Goal: Check status: Check status

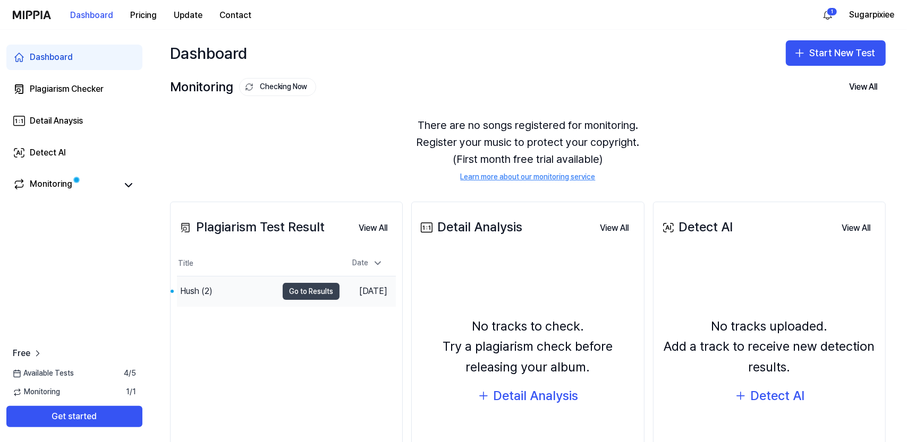
click at [300, 287] on button "Go to Results" at bounding box center [311, 291] width 57 height 17
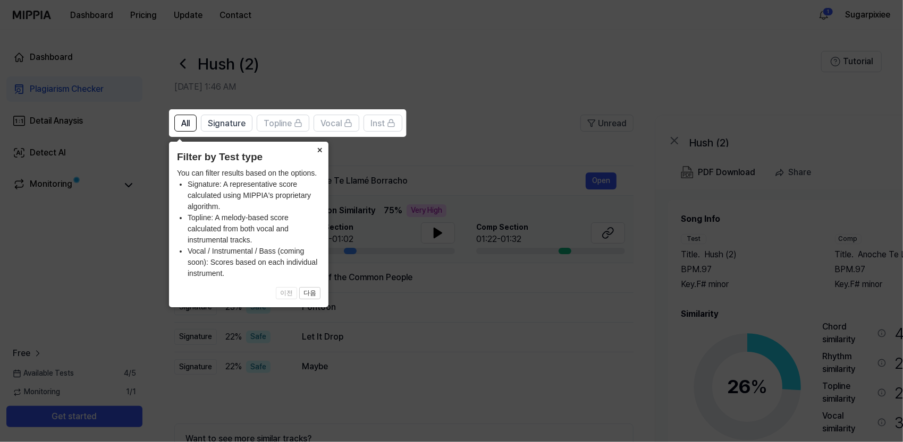
click at [320, 149] on button "×" at bounding box center [319, 149] width 17 height 15
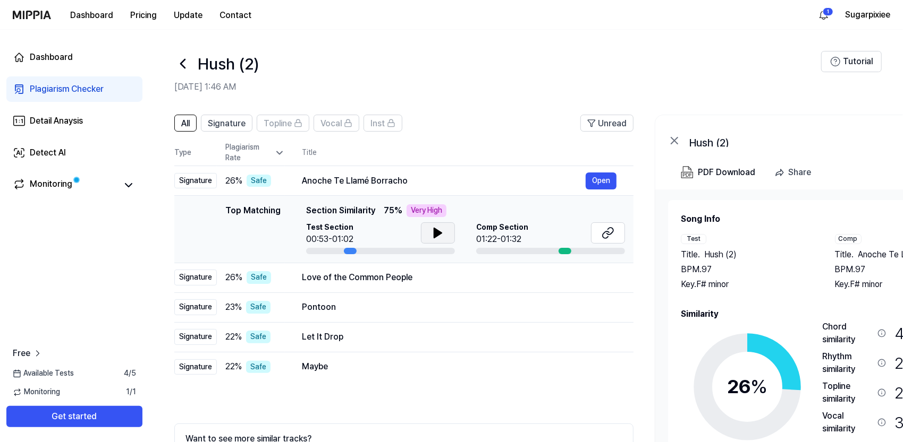
click at [434, 231] on icon at bounding box center [437, 233] width 7 height 10
click at [438, 239] on icon at bounding box center [437, 233] width 13 height 13
click at [417, 213] on div "Very High" at bounding box center [426, 211] width 40 height 13
click at [434, 231] on icon at bounding box center [437, 233] width 7 height 10
click at [439, 232] on icon at bounding box center [440, 233] width 2 height 8
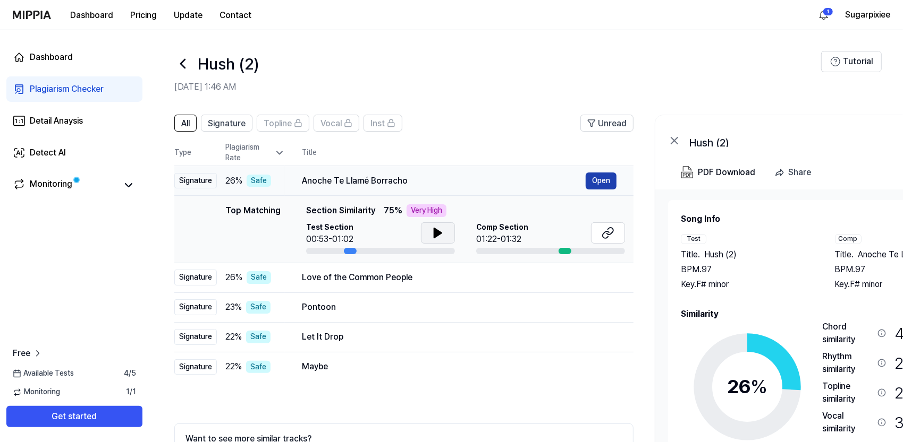
click at [605, 182] on button "Open" at bounding box center [600, 181] width 31 height 17
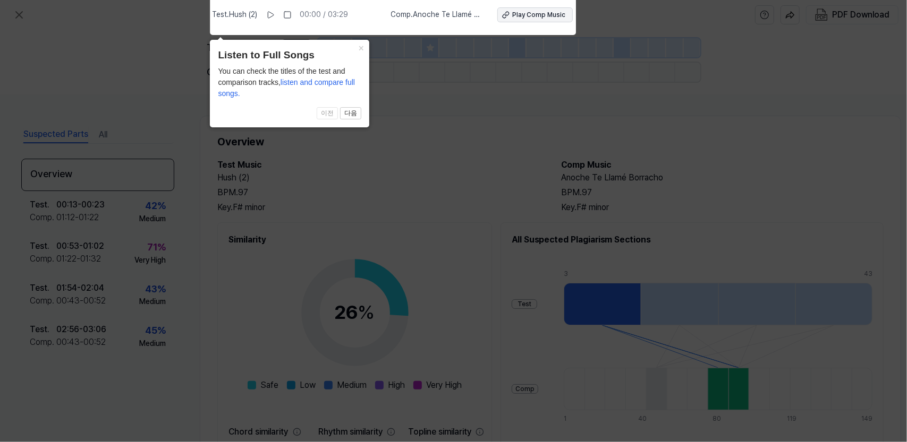
click at [539, 15] on div "Play Comp Music" at bounding box center [539, 15] width 53 height 9
click at [452, 173] on icon at bounding box center [453, 219] width 907 height 448
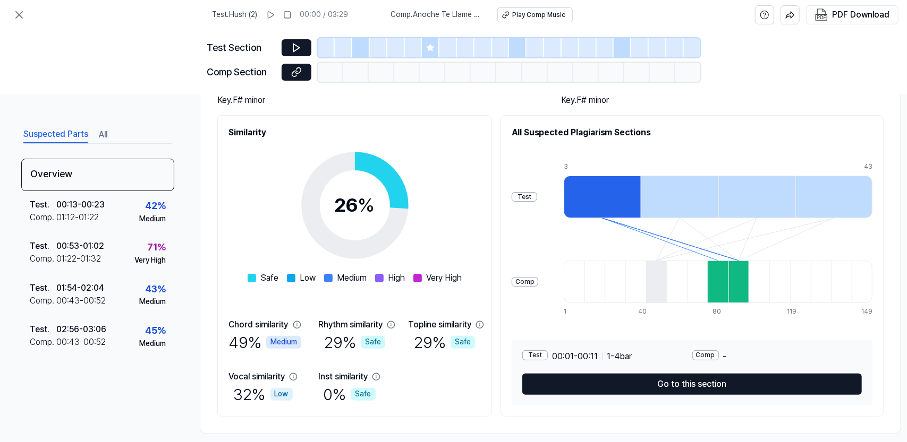
scroll to position [124, 0]
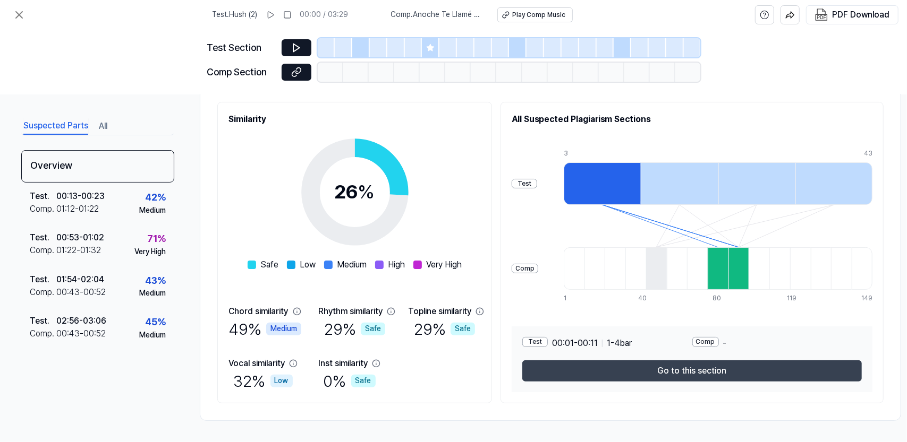
click at [620, 369] on button "Go to this section" at bounding box center [691, 371] width 339 height 21
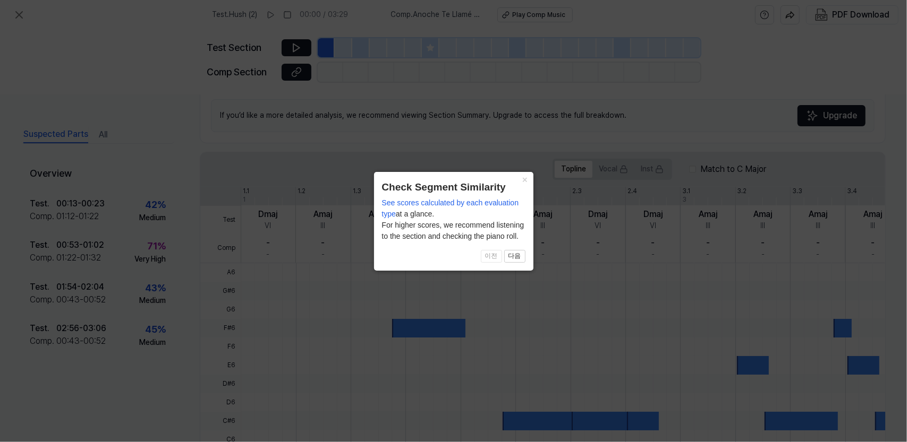
scroll to position [262, 0]
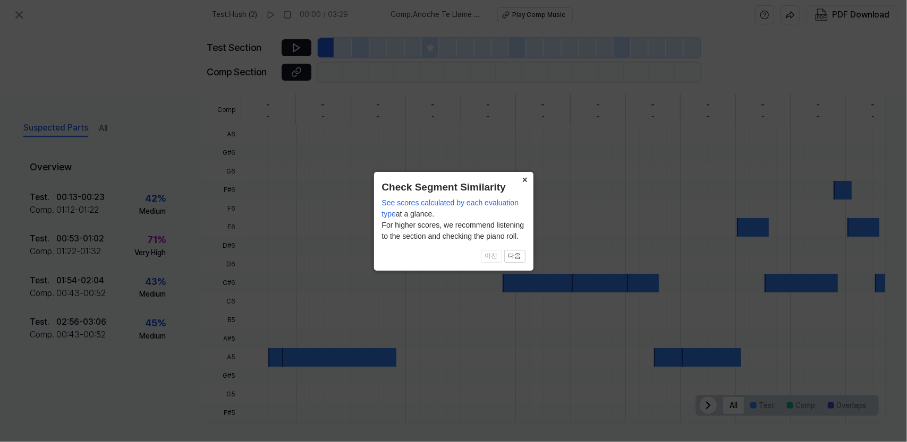
click at [525, 178] on button "×" at bounding box center [524, 179] width 17 height 15
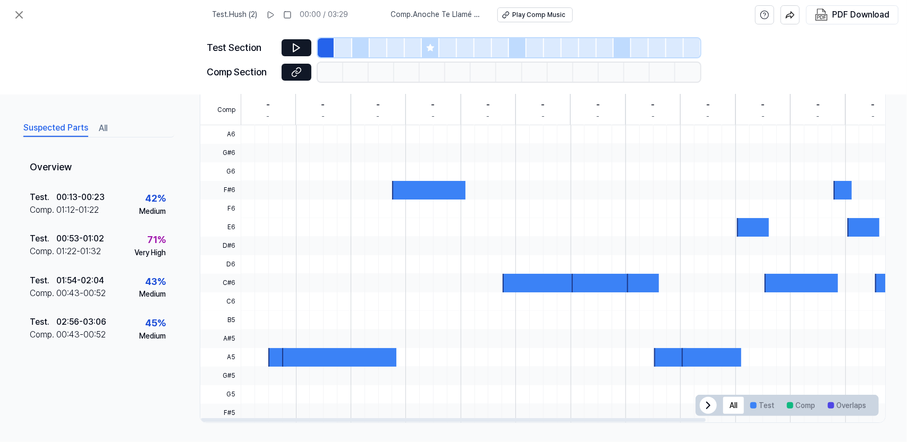
drag, startPoint x: 346, startPoint y: 355, endPoint x: 366, endPoint y: 353, distance: 19.7
click at [366, 353] on div at bounding box center [339, 357] width 115 height 19
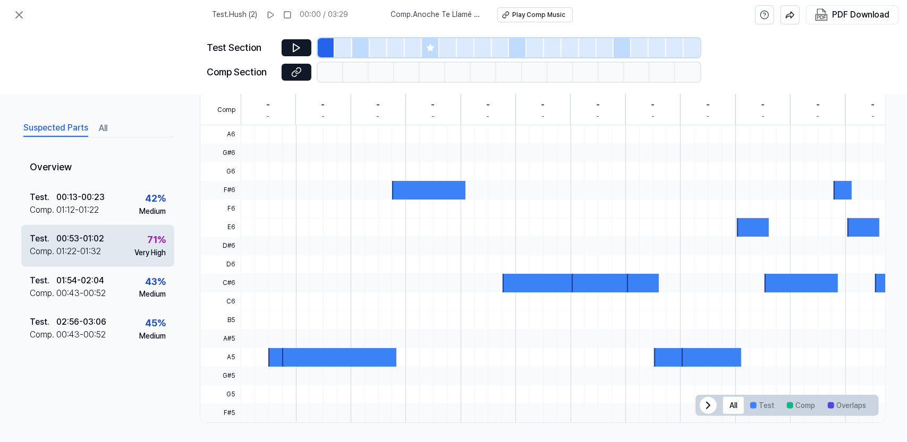
click at [165, 248] on div "Very High" at bounding box center [149, 253] width 31 height 11
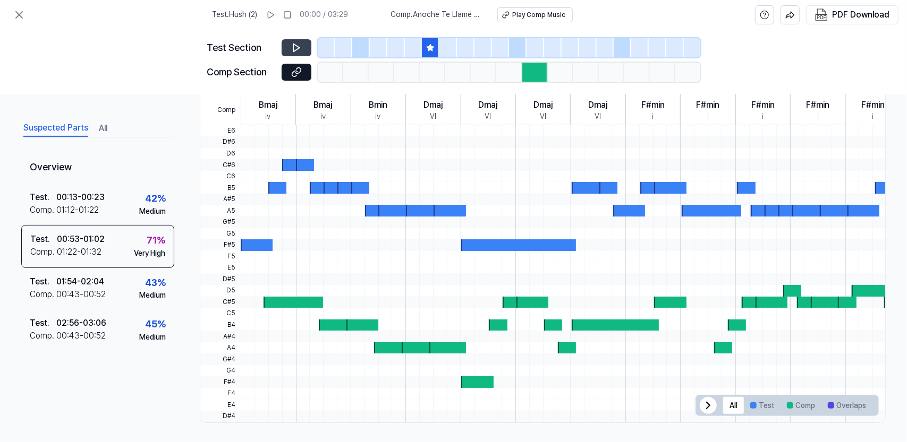
click at [287, 49] on button at bounding box center [297, 47] width 30 height 17
click at [300, 74] on icon at bounding box center [296, 72] width 11 height 11
click at [19, 12] on icon at bounding box center [19, 14] width 13 height 13
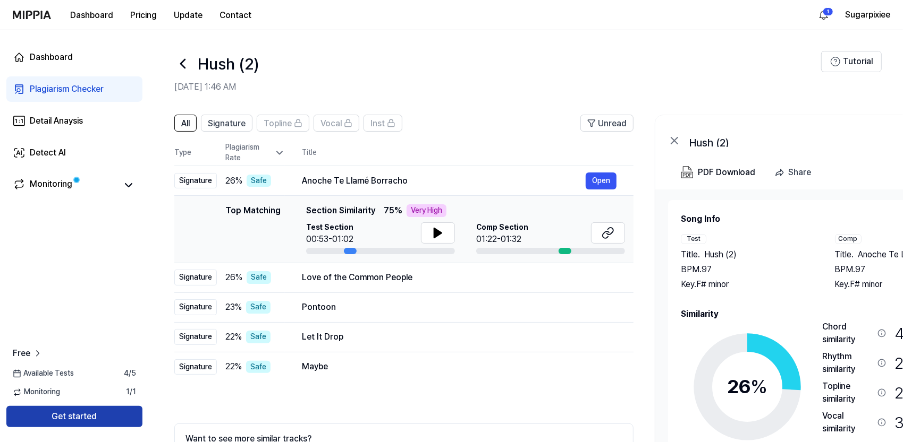
click at [89, 418] on button "Get started" at bounding box center [74, 416] width 136 height 21
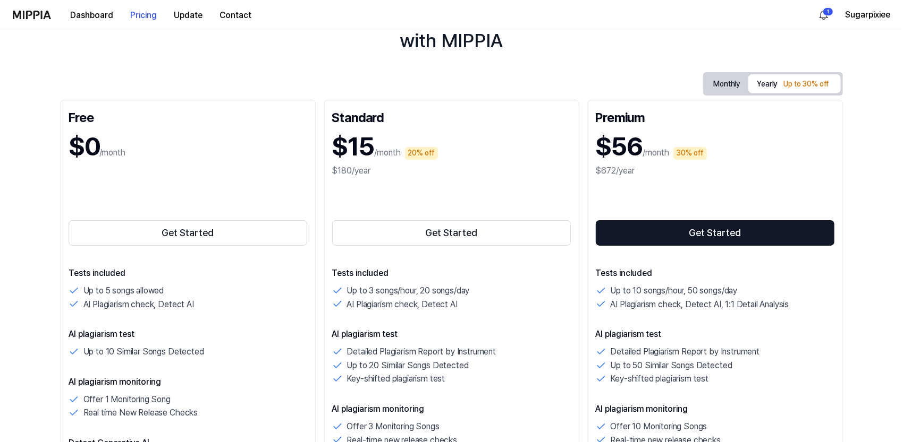
scroll to position [177, 0]
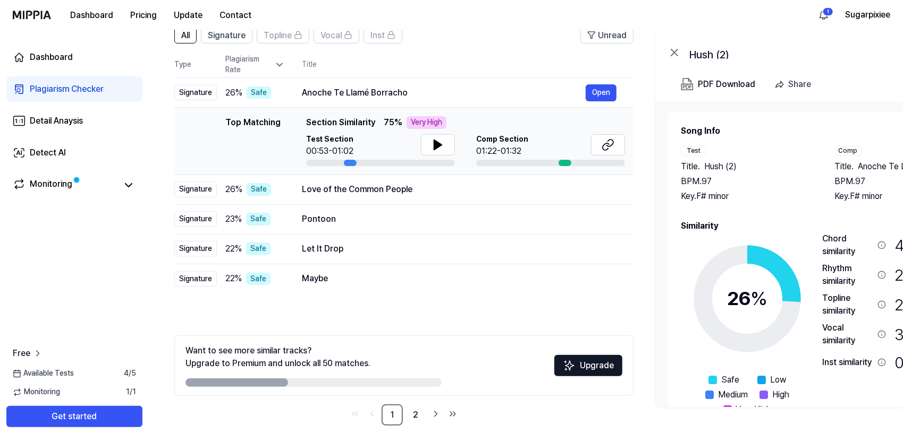
scroll to position [92, 0]
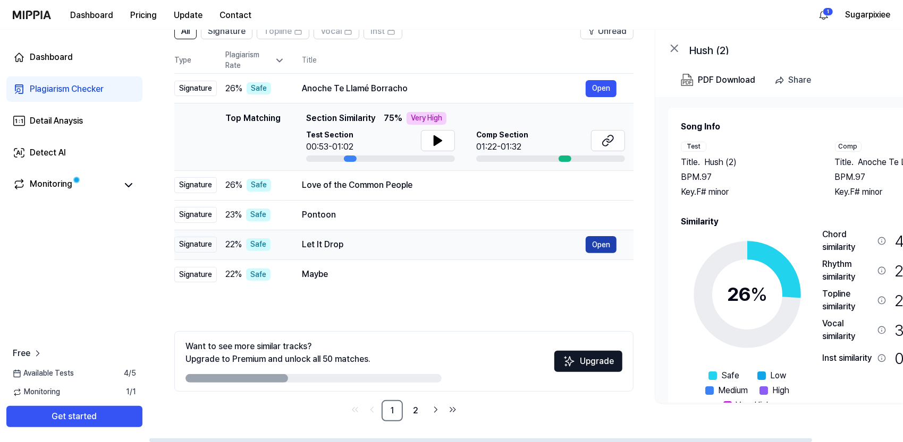
click at [601, 243] on button "Open" at bounding box center [600, 244] width 31 height 17
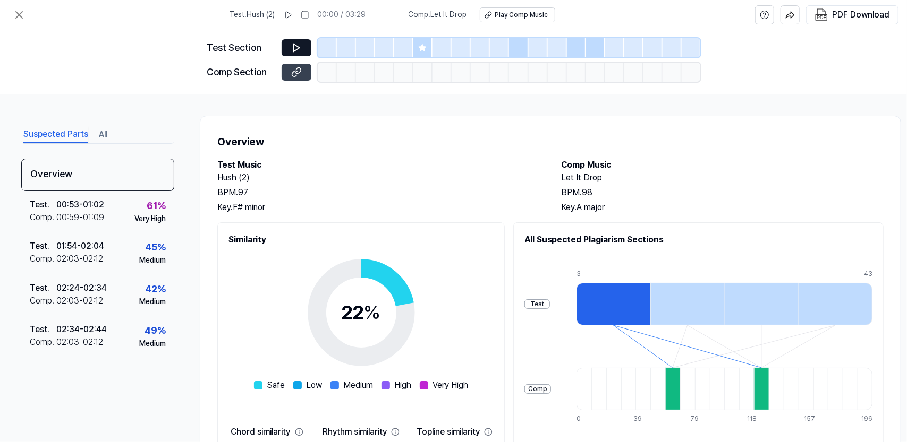
click at [291, 68] on icon at bounding box center [296, 72] width 11 height 11
